Goal: Find specific page/section: Find specific page/section

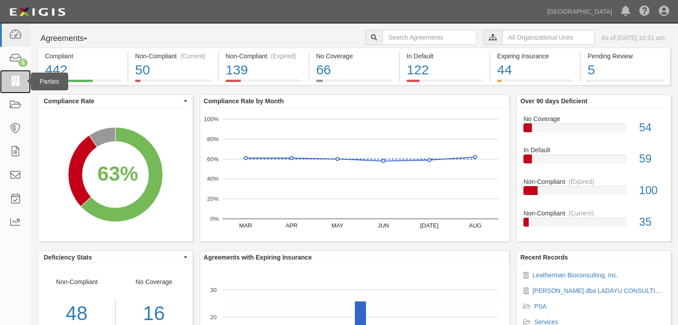
click at [14, 78] on icon at bounding box center [15, 82] width 12 height 10
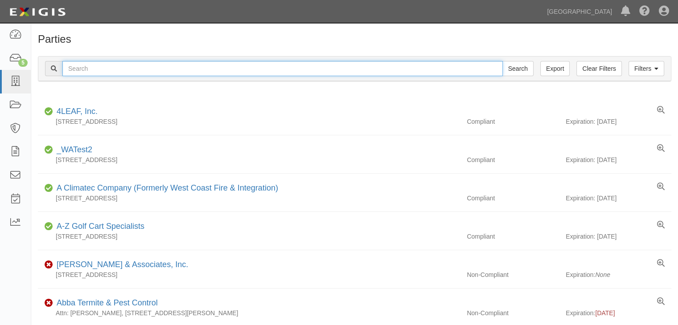
click at [72, 68] on input "text" at bounding box center [282, 68] width 440 height 15
type input "leatherman"
click at [502, 61] on input "Search" at bounding box center [517, 68] width 31 height 15
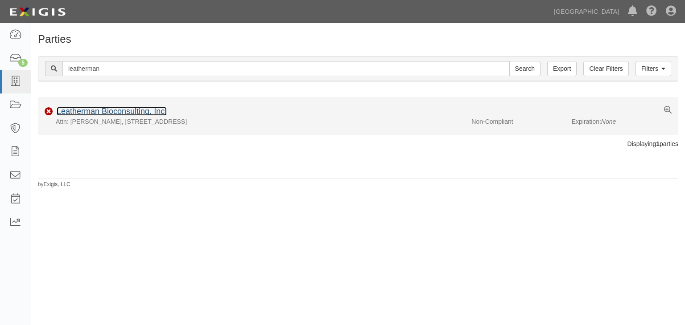
click at [74, 111] on link "Leatherman Bioconsulting, Inc." at bounding box center [112, 111] width 110 height 9
